Goal: Task Accomplishment & Management: Complete application form

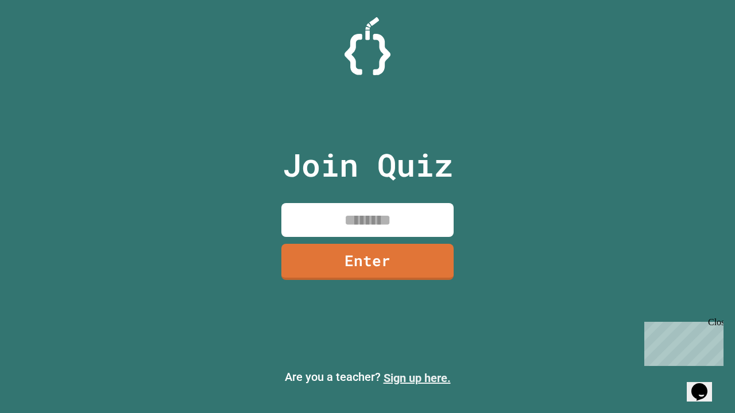
click at [417, 378] on link "Sign up here." at bounding box center [416, 378] width 67 height 14
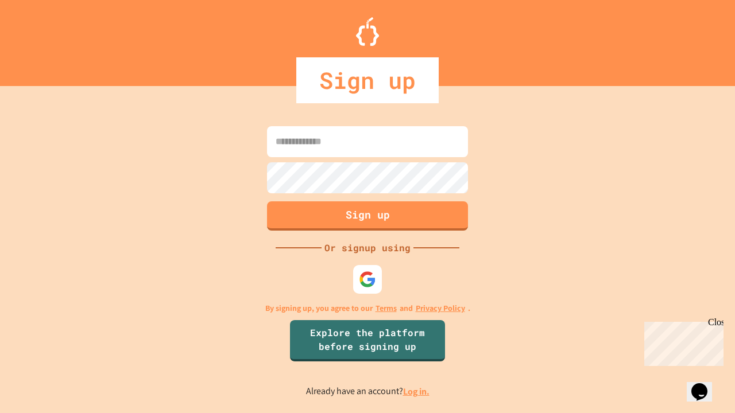
click at [417, 391] on link "Log in." at bounding box center [416, 392] width 26 height 12
